Goal: Task Accomplishment & Management: Manage account settings

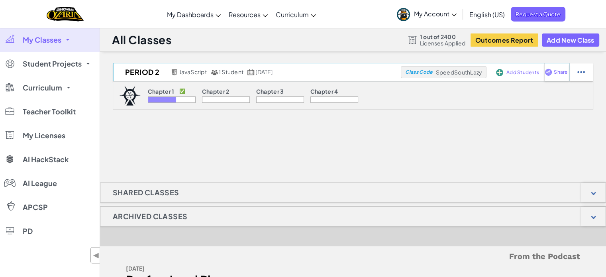
click at [537, 72] on span "Add Students" at bounding box center [522, 72] width 33 height 5
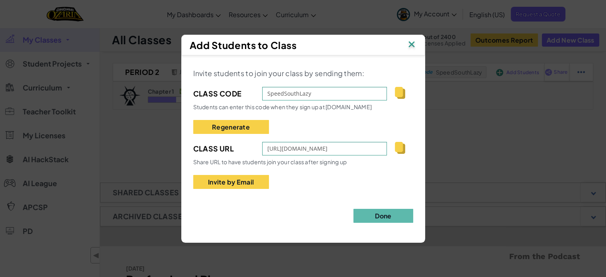
click at [413, 44] on img at bounding box center [411, 45] width 10 height 12
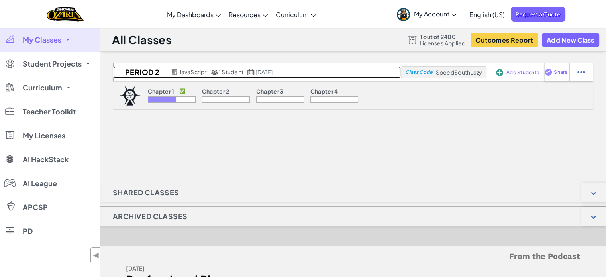
click at [227, 75] on div "1 Student" at bounding box center [227, 72] width 33 height 7
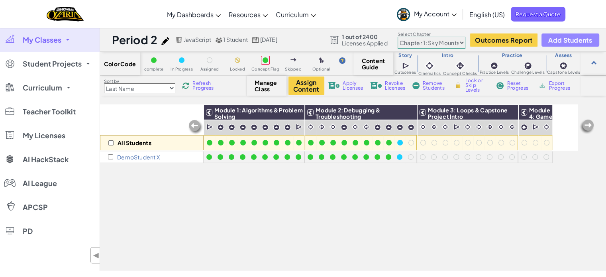
click at [576, 44] on button "Add Students" at bounding box center [569, 39] width 57 height 13
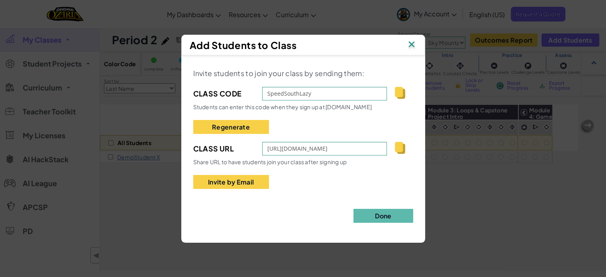
click at [414, 46] on img at bounding box center [411, 45] width 10 height 12
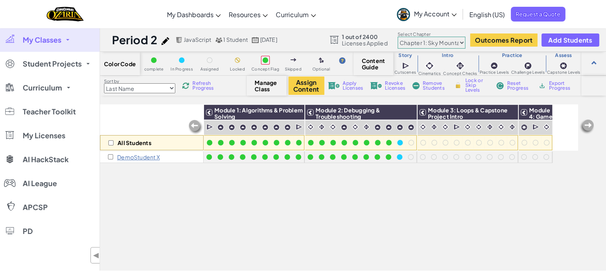
click at [157, 157] on p "DemoStudent X" at bounding box center [138, 157] width 43 height 6
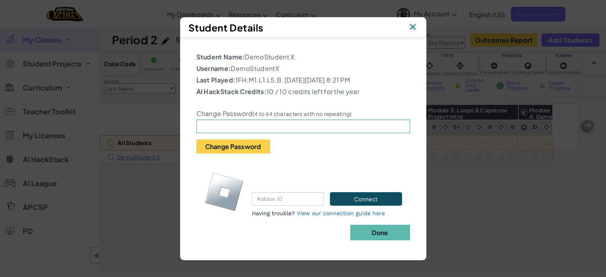
click at [414, 23] on img at bounding box center [412, 28] width 10 height 12
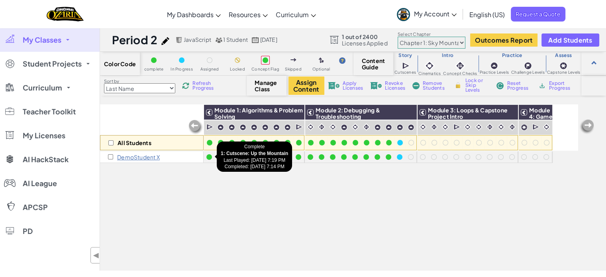
click at [206, 157] on div at bounding box center [209, 157] width 6 height 6
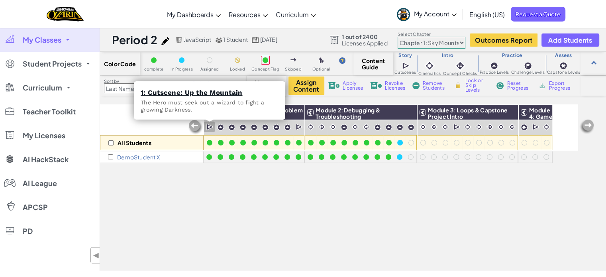
click at [210, 126] on img at bounding box center [210, 127] width 8 height 8
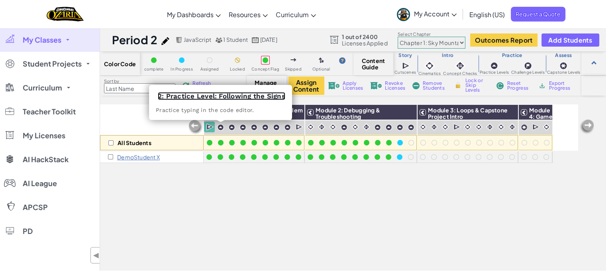
click at [218, 96] on link "2: Practice Level: Following the Signs" at bounding box center [221, 96] width 127 height 8
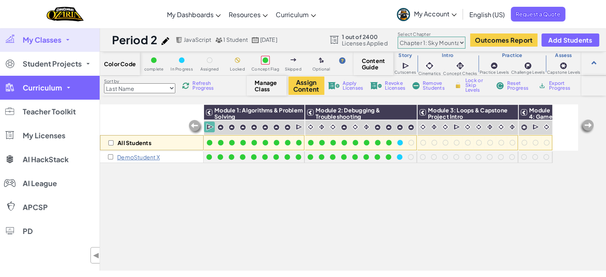
click at [79, 84] on link "Curriculum" at bounding box center [50, 88] width 100 height 24
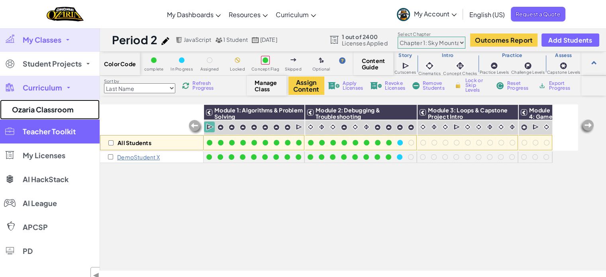
click at [64, 109] on link "Ozaria Classroom" at bounding box center [50, 110] width 100 height 20
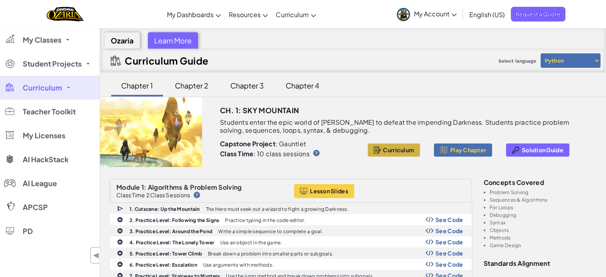
click at [394, 150] on span "Curriculum" at bounding box center [398, 150] width 31 height 6
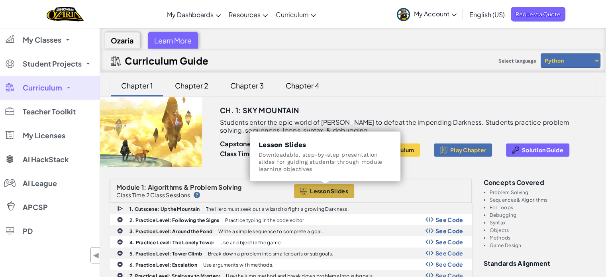
click at [323, 188] on span "Lesson Slides" at bounding box center [329, 191] width 38 height 6
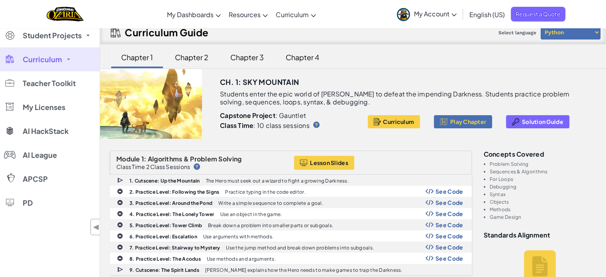
scroll to position [40, 0]
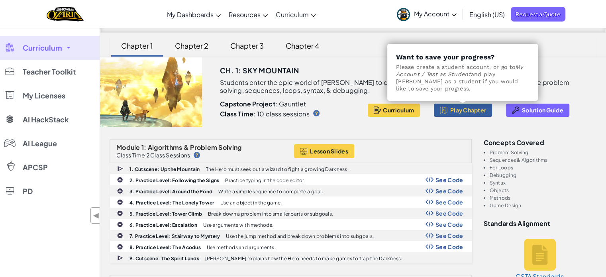
click at [462, 108] on span "Play Chapter" at bounding box center [468, 110] width 36 height 6
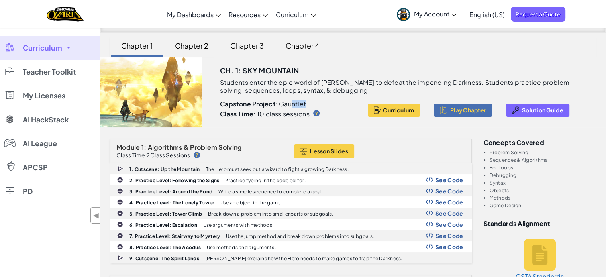
drag, startPoint x: 292, startPoint y: 105, endPoint x: 305, endPoint y: 102, distance: 14.3
click at [305, 102] on p "Capstone Project : Gauntlet" at bounding box center [290, 104] width 141 height 8
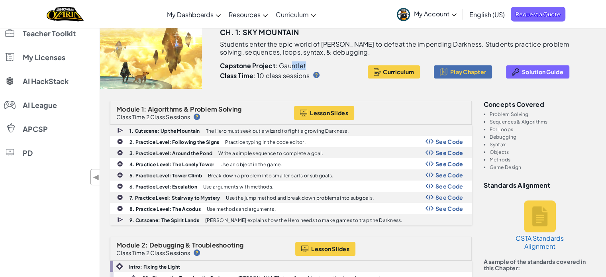
scroll to position [0, 0]
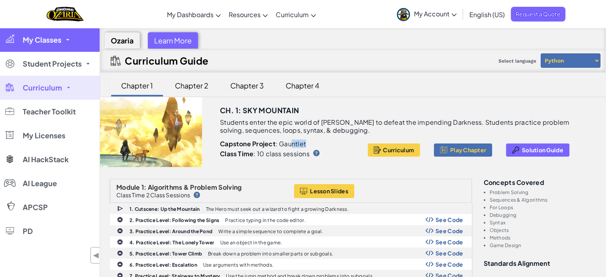
click at [84, 47] on link "My Classes" at bounding box center [50, 40] width 100 height 24
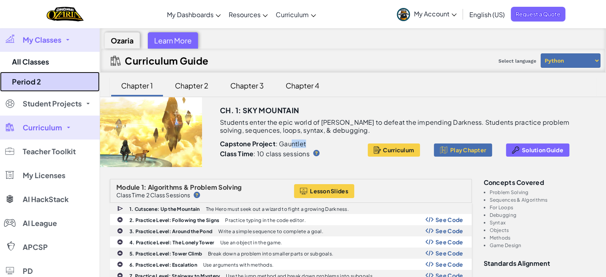
click at [72, 87] on link "Period 2" at bounding box center [50, 82] width 100 height 20
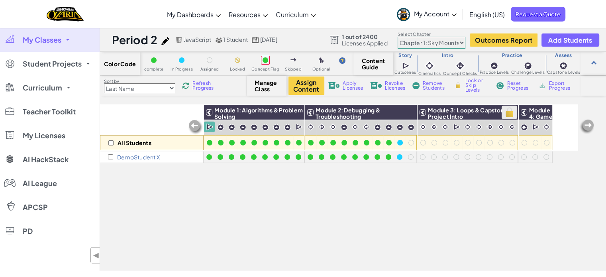
click at [511, 110] on img at bounding box center [509, 112] width 14 height 12
checkbox input "true"
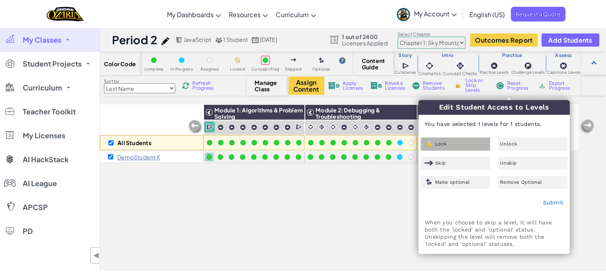
click at [452, 142] on div "Lock" at bounding box center [455, 143] width 69 height 13
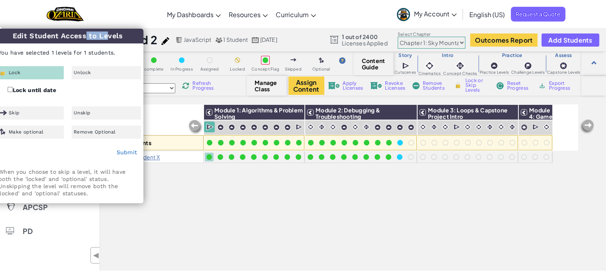
drag, startPoint x: 65, startPoint y: 35, endPoint x: 88, endPoint y: 43, distance: 23.4
click at [88, 43] on div "Edit Student Access to Levels You have selected 1 levels for 1 students. Lock U…" at bounding box center [67, 116] width 151 height 174
drag, startPoint x: 35, startPoint y: 40, endPoint x: 79, endPoint y: 53, distance: 46.0
click at [79, 53] on div "Edit Student Access to Levels You have selected 1 levels for 1 students. Lock U…" at bounding box center [67, 116] width 151 height 174
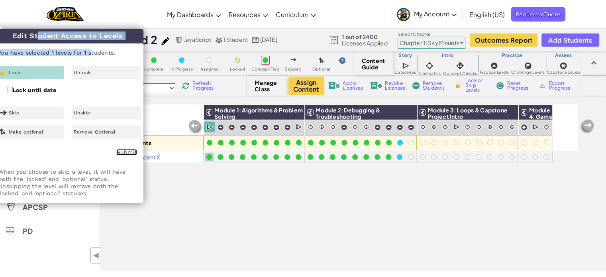
click at [127, 152] on link "Submit" at bounding box center [126, 152] width 21 height 6
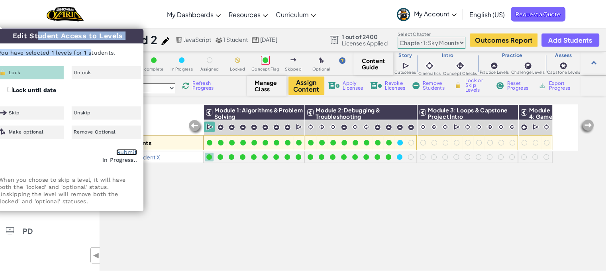
checkbox input "false"
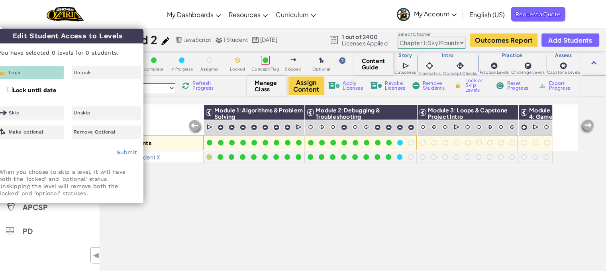
click at [256, 193] on div "All Students Module 1: Algorithms & Problem Solving Module 2: Debugging & Troub…" at bounding box center [339, 143] width 478 height 237
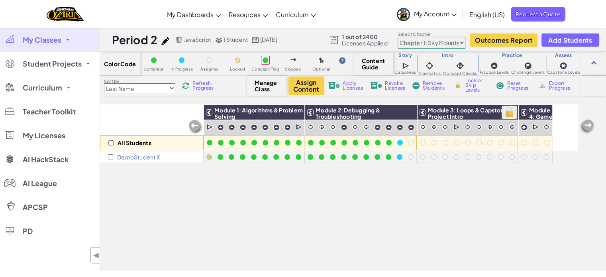
click at [505, 109] on img at bounding box center [509, 112] width 14 height 12
checkbox input "true"
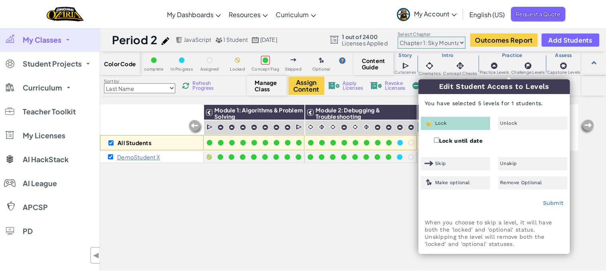
click at [429, 123] on img at bounding box center [428, 122] width 9 height 7
click at [556, 202] on link "Submit" at bounding box center [552, 203] width 21 height 6
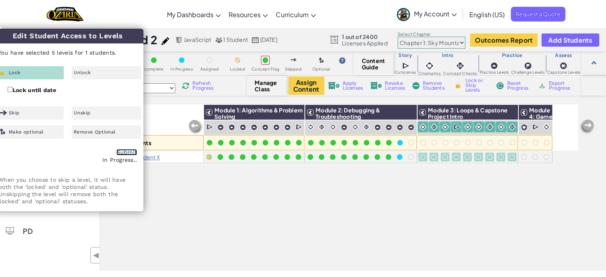
checkbox input "false"
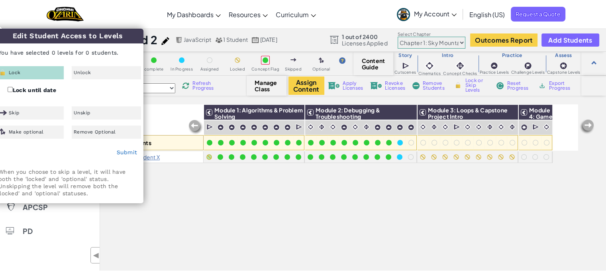
click at [585, 127] on img at bounding box center [587, 127] width 16 height 16
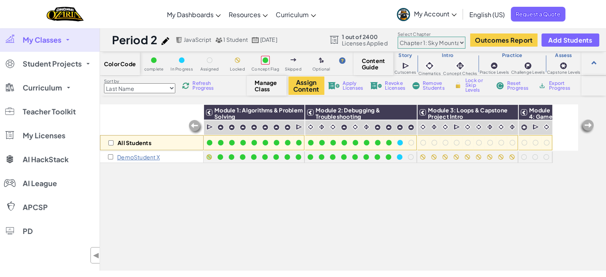
click at [586, 126] on img at bounding box center [587, 127] width 16 height 16
click at [543, 113] on img at bounding box center [544, 112] width 14 height 12
checkbox input "true"
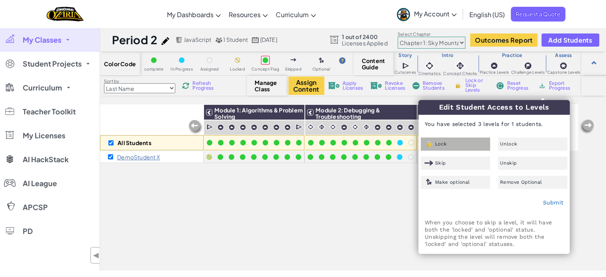
click at [475, 143] on div "Lock" at bounding box center [455, 143] width 69 height 13
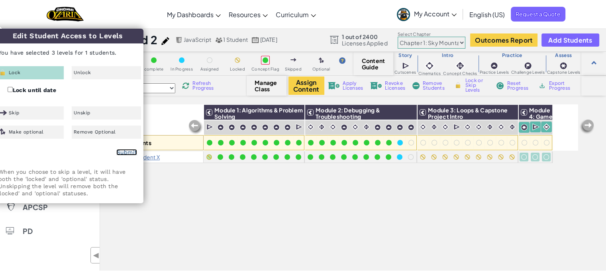
click at [127, 152] on link "Submit" at bounding box center [126, 152] width 21 height 6
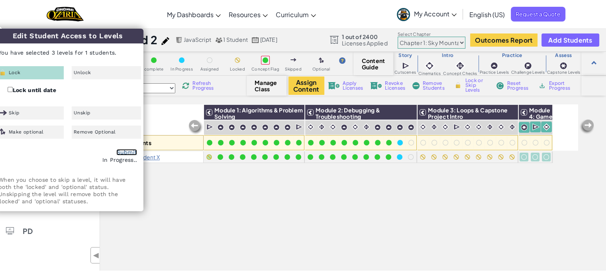
checkbox input "false"
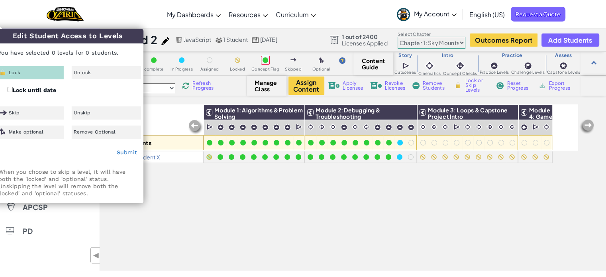
click at [449, 195] on div "All Students Module 1: Algorithms & Problem Solving Module 2: Debugging & Troub…" at bounding box center [339, 143] width 478 height 237
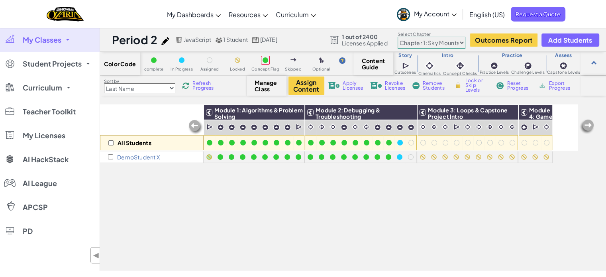
click at [589, 123] on img at bounding box center [587, 127] width 16 height 16
